Goal: Task Accomplishment & Management: Manage account settings

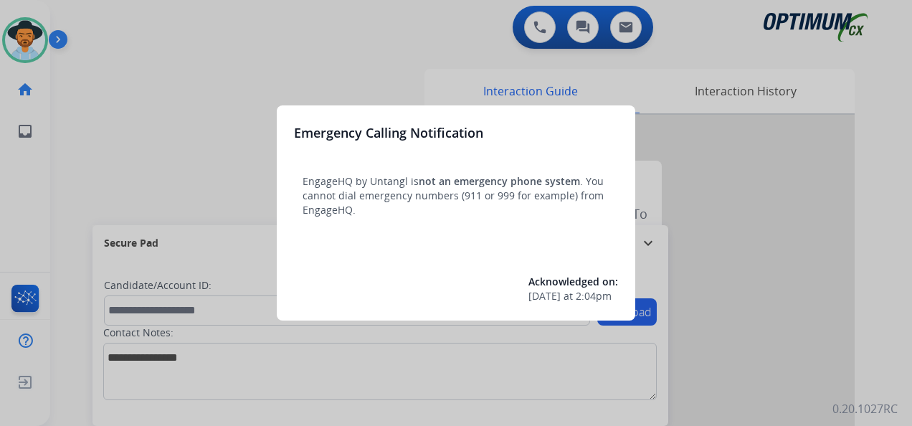
click at [32, 44] on div at bounding box center [456, 213] width 912 height 426
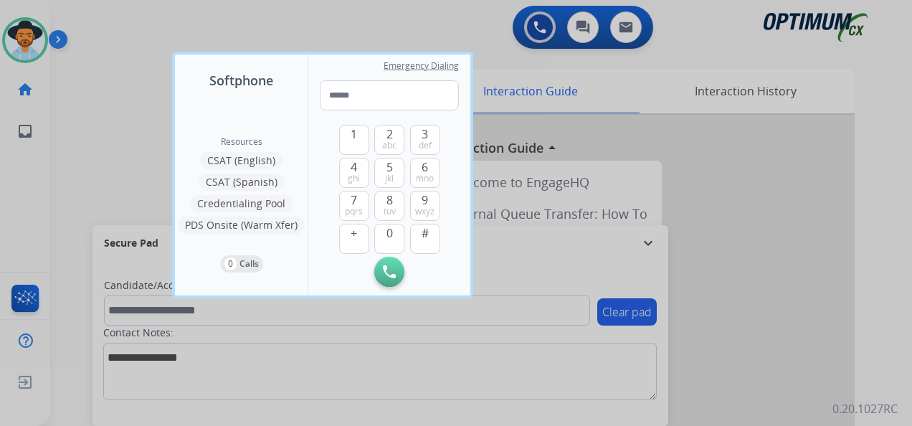
click at [18, 34] on div at bounding box center [456, 213] width 912 height 426
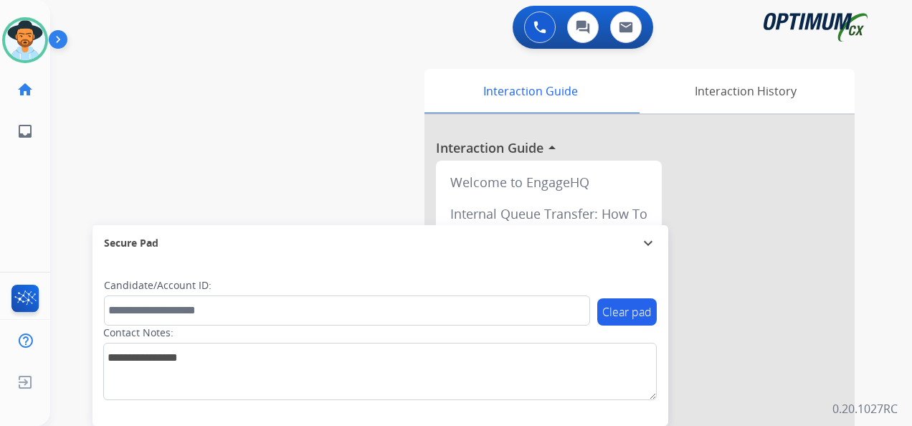
click at [21, 32] on img at bounding box center [25, 40] width 40 height 40
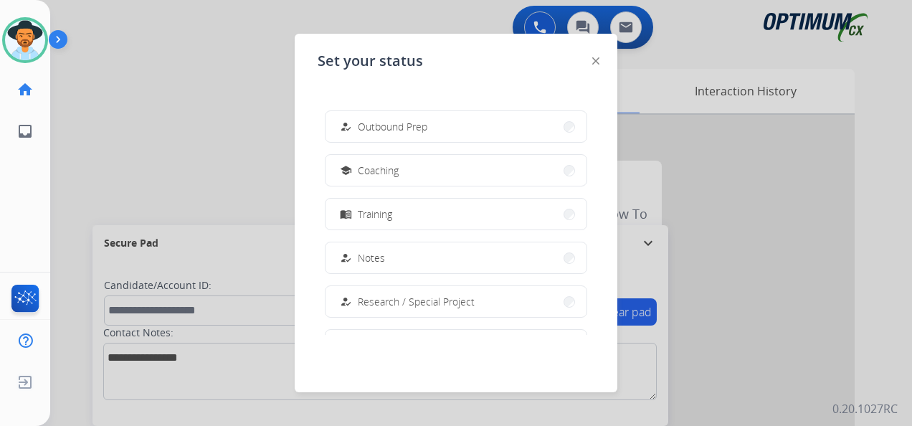
scroll to position [215, 0]
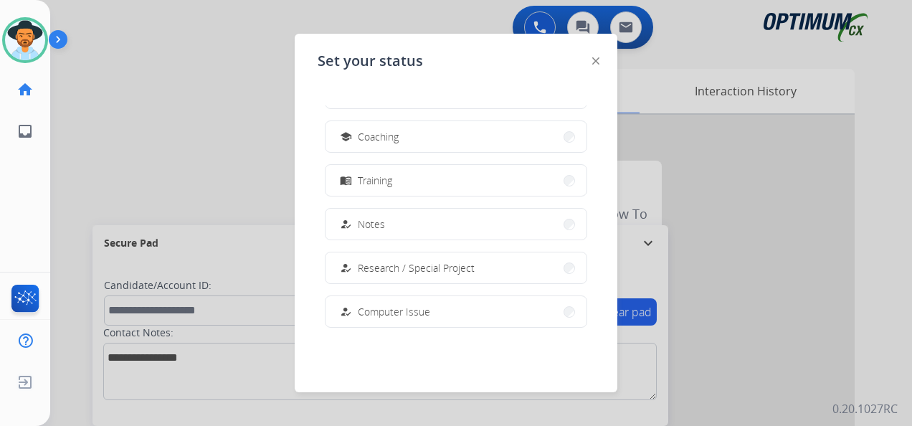
click at [414, 265] on span "Research / Special Project" at bounding box center [416, 267] width 117 height 15
